Goal: Navigation & Orientation: Find specific page/section

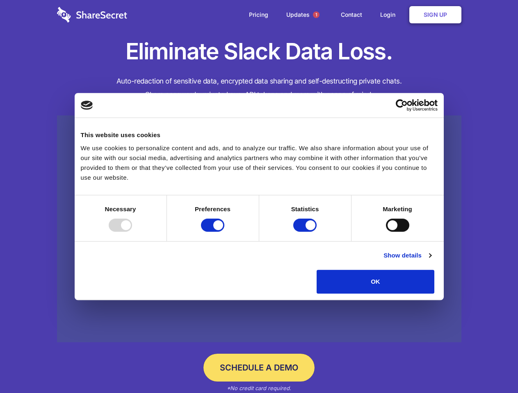
click at [132, 232] on div at bounding box center [120, 225] width 23 height 13
click at [224, 232] on input "Preferences" at bounding box center [212, 225] width 23 height 13
checkbox input "false"
click at [306, 232] on input "Statistics" at bounding box center [304, 225] width 23 height 13
checkbox input "false"
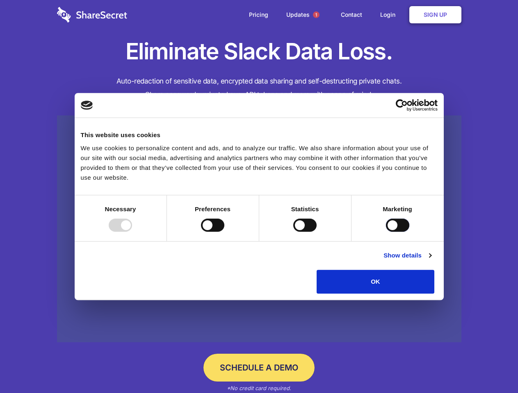
click at [386, 232] on input "Marketing" at bounding box center [397, 225] width 23 height 13
checkbox input "true"
click at [431, 261] on link "Show details" at bounding box center [407, 256] width 48 height 10
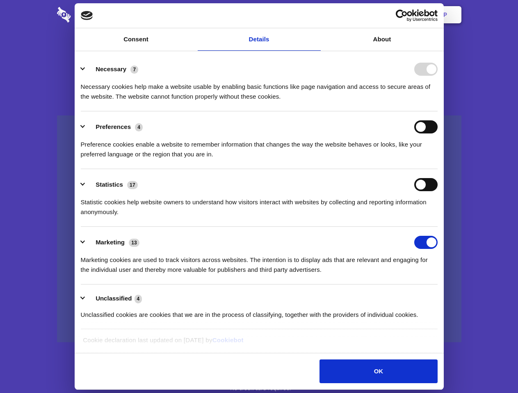
click at [441, 297] on ul "Necessary 7 Necessary cookies help make a website usable by enabling basic func…" at bounding box center [259, 192] width 364 height 276
click at [316, 15] on span "1" at bounding box center [316, 14] width 7 height 7
